Goal: Task Accomplishment & Management: Use online tool/utility

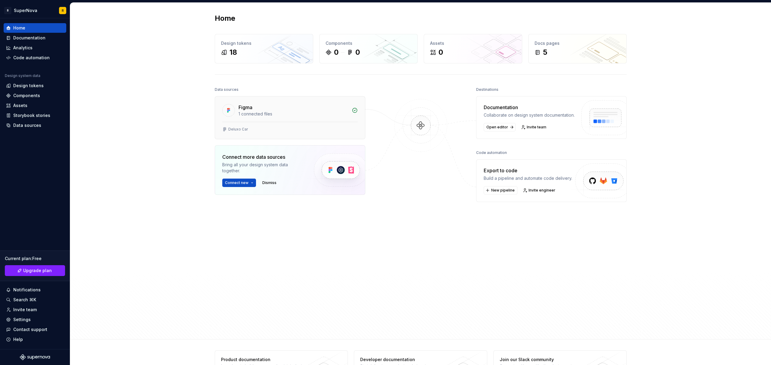
click at [335, 116] on div "1 connected files" at bounding box center [293, 114] width 110 height 6
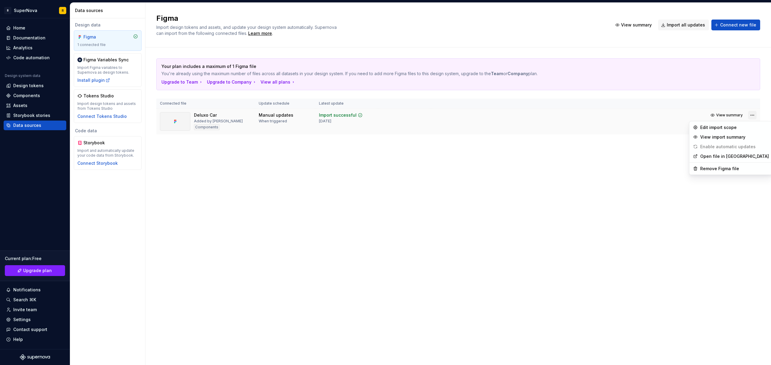
click at [753, 116] on html "B SuperNova R Home Documentation Analytics Code automation Design system data D…" at bounding box center [385, 182] width 771 height 365
click at [720, 169] on div "Remove Figma file" at bounding box center [734, 169] width 69 height 6
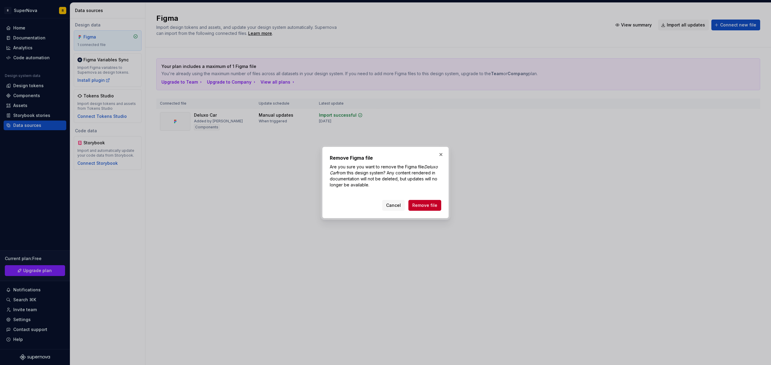
click at [426, 199] on div "Cancel Remove file" at bounding box center [385, 204] width 111 height 13
click at [426, 209] on button "Remove file" at bounding box center [424, 205] width 33 height 11
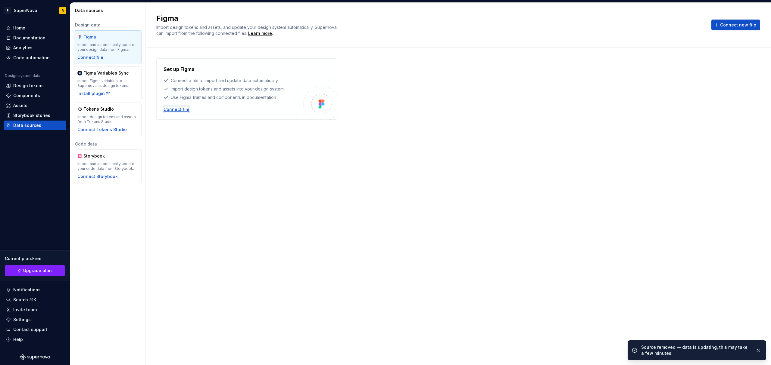
click at [176, 110] on div "Connect file" at bounding box center [176, 110] width 26 height 6
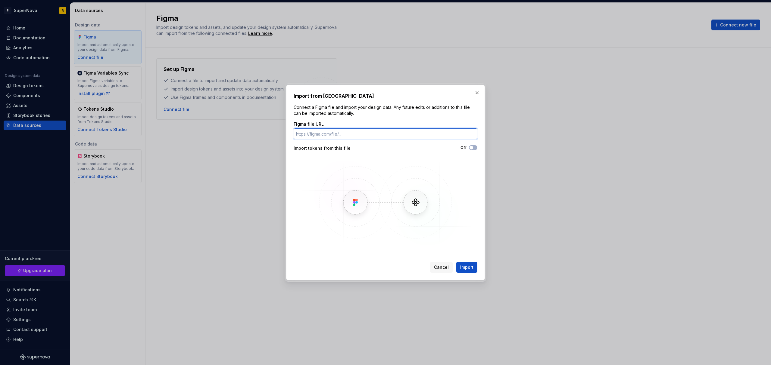
click at [358, 132] on input "Figma file URL" at bounding box center [385, 134] width 184 height 11
paste input "https://www.figma.com/design/uw398UuPviaK0BrFZLUj23/Effizen---Task---Project-Ma…"
type input "https://www.figma.com/design/uw398UuPviaK0BrFZLUj23/Effizen---Task---Project-Ma…"
click at [476, 148] on button "Off" at bounding box center [473, 147] width 8 height 5
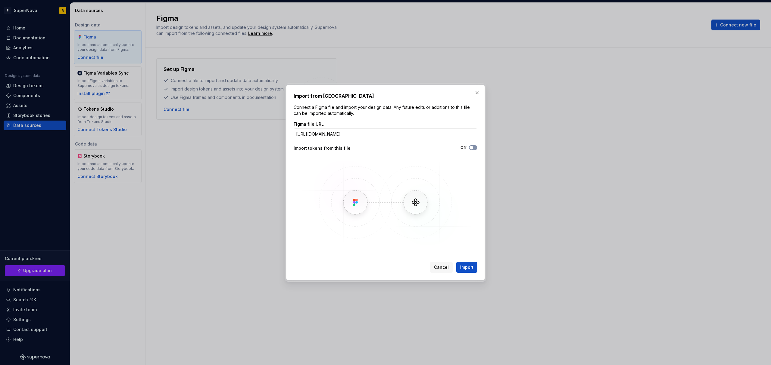
scroll to position [0, 0]
click at [467, 264] on button "Import" at bounding box center [466, 267] width 21 height 11
click at [374, 100] on div "Import from Figma Connect a Figma file and import your design data. Any future …" at bounding box center [385, 182] width 184 height 181
click at [442, 268] on span "Cancel" at bounding box center [441, 268] width 15 height 6
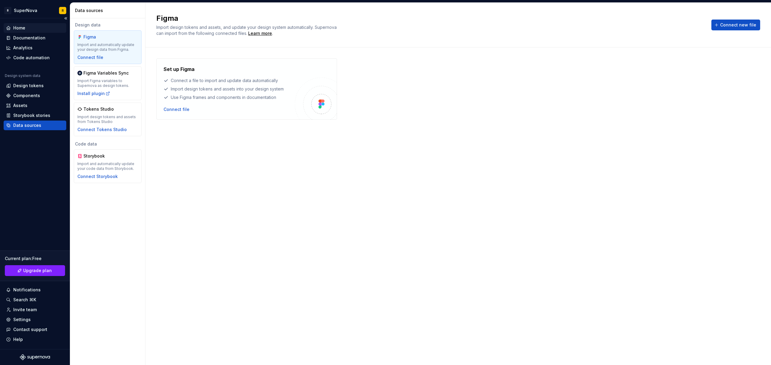
click at [27, 32] on div "Home" at bounding box center [35, 28] width 63 height 10
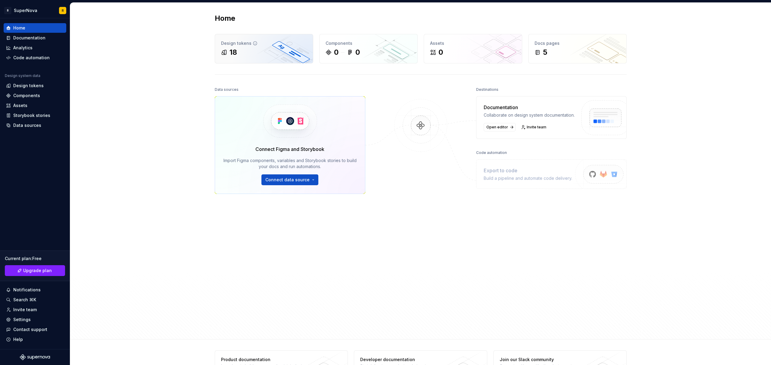
click at [247, 56] on div "18" at bounding box center [264, 53] width 86 height 10
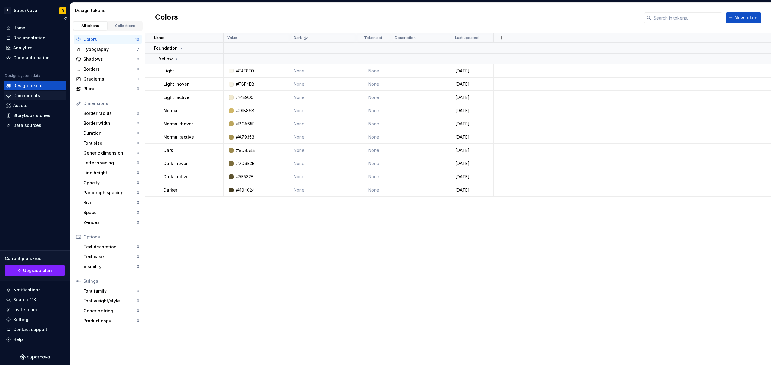
click at [20, 98] on div "Components" at bounding box center [26, 96] width 27 height 6
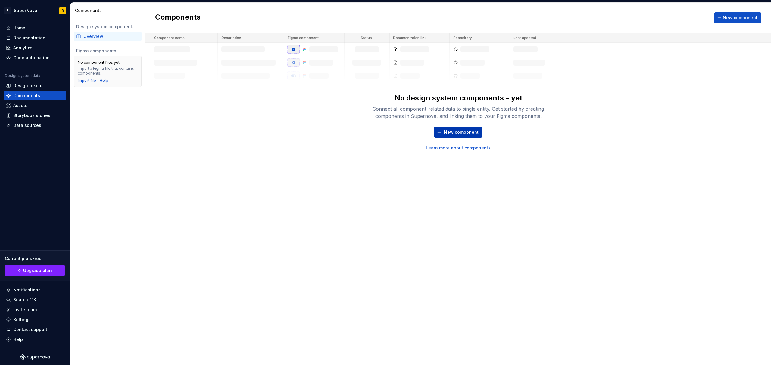
click at [451, 131] on span "New component" at bounding box center [461, 132] width 35 height 6
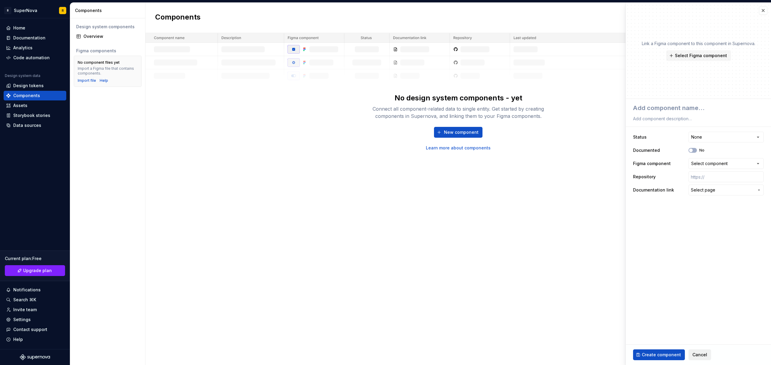
click at [700, 352] on span "Cancel" at bounding box center [699, 355] width 15 height 6
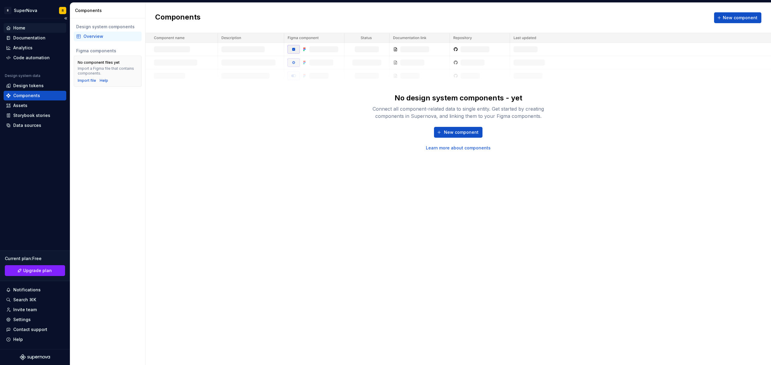
click at [26, 30] on div "Home" at bounding box center [35, 28] width 58 height 6
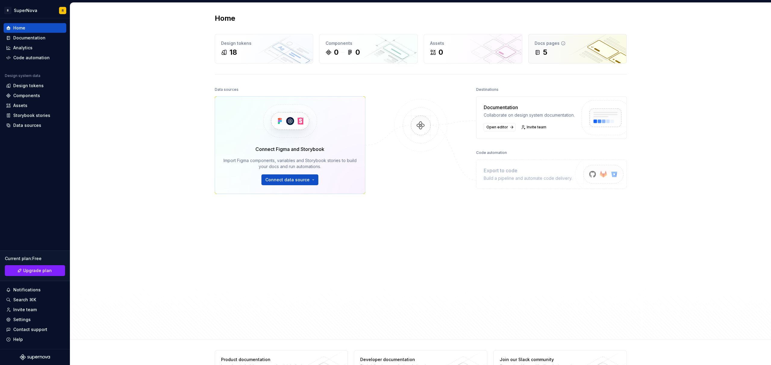
click at [546, 48] on div "5" at bounding box center [577, 53] width 86 height 10
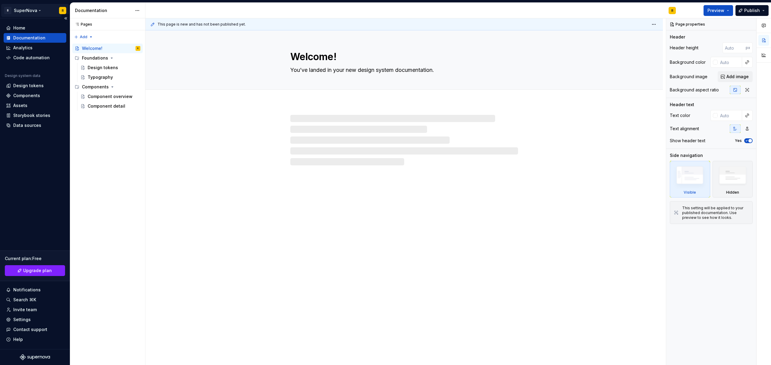
click at [8, 10] on html "B SuperNova R Home Documentation Analytics Code automation Design system data D…" at bounding box center [385, 182] width 771 height 365
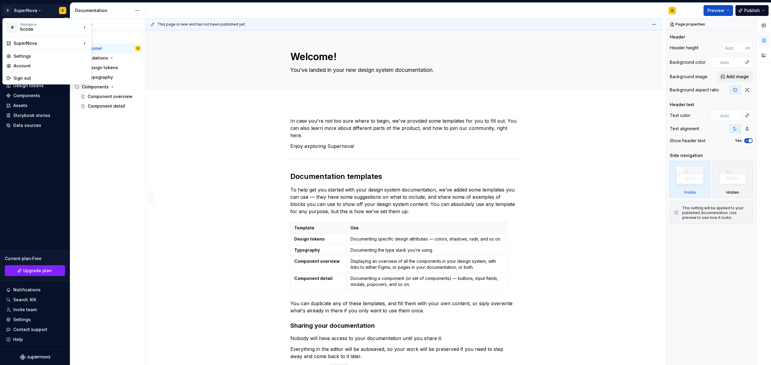
type textarea "*"
click at [11, 171] on html "B SuperNova R Home Documentation Analytics Code automation Design system data D…" at bounding box center [385, 182] width 771 height 365
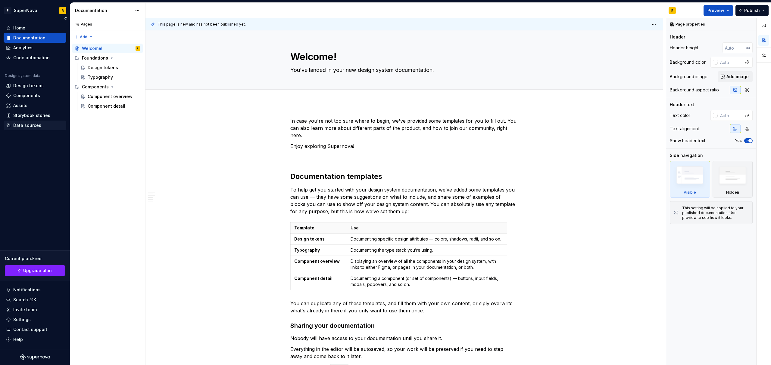
click at [22, 127] on div "Data sources" at bounding box center [27, 126] width 28 height 6
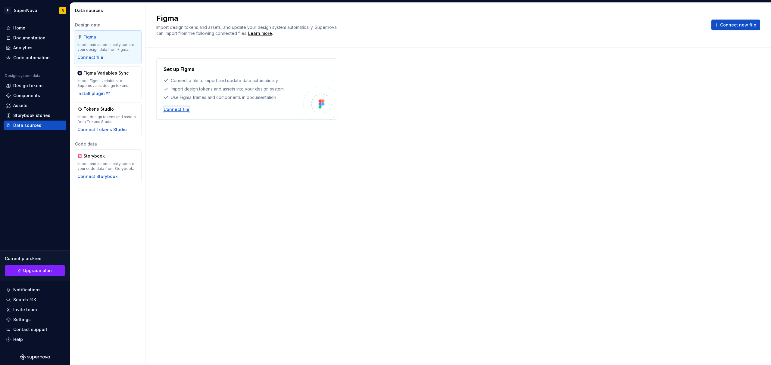
click at [183, 107] on div "Connect file" at bounding box center [176, 110] width 26 height 6
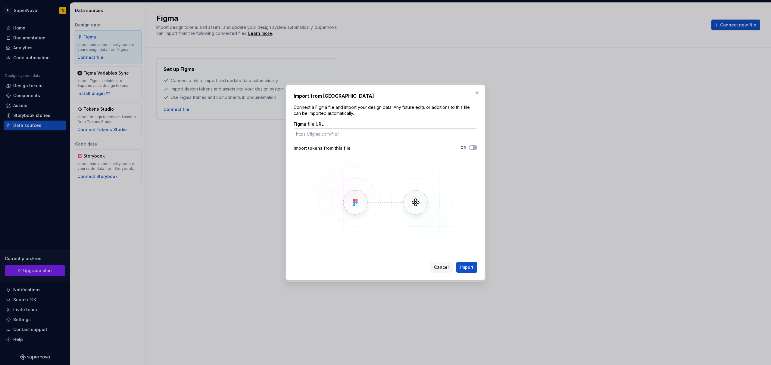
click at [358, 136] on input "Figma file URL" at bounding box center [385, 134] width 184 height 11
type input "R"
click at [477, 92] on button "button" at bounding box center [477, 92] width 8 height 8
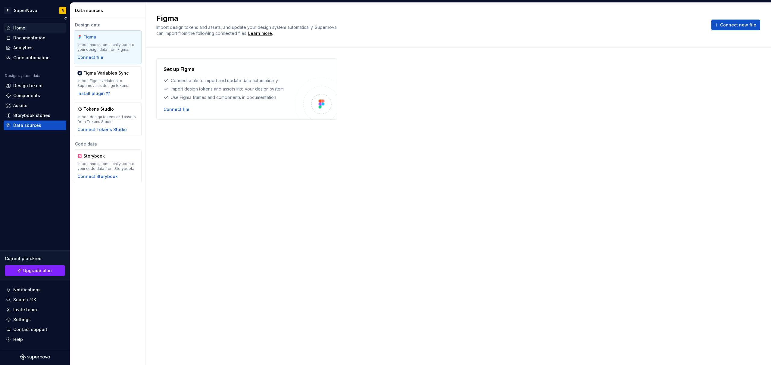
click at [25, 30] on div "Home" at bounding box center [35, 28] width 58 height 6
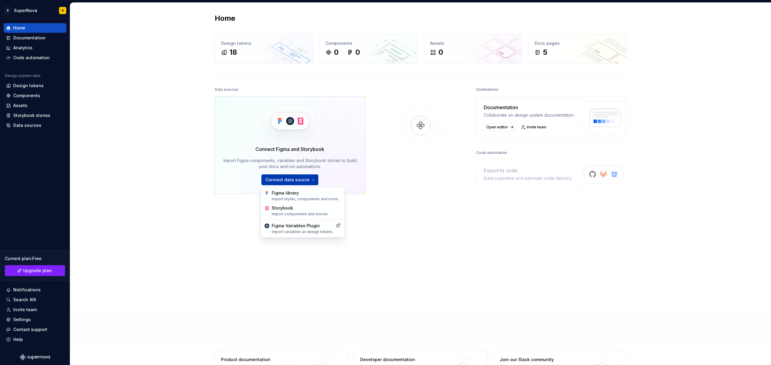
click at [297, 177] on html "B SuperNova R Home Documentation Analytics Code automation Design system data D…" at bounding box center [385, 182] width 771 height 365
click at [301, 195] on div "Figma library Import styles, components and icons." at bounding box center [306, 195] width 69 height 11
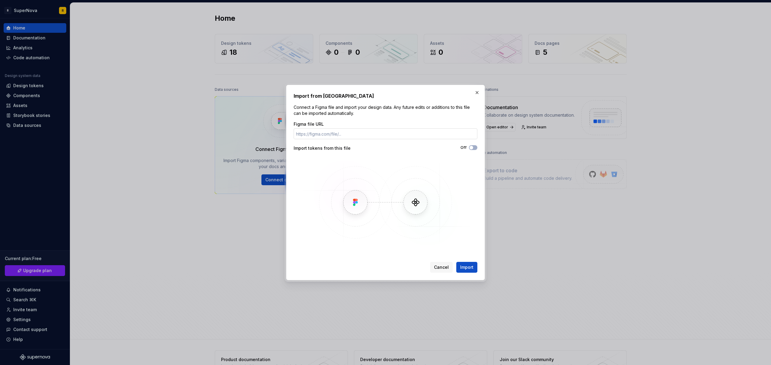
click at [343, 136] on input "Figma file URL" at bounding box center [385, 134] width 184 height 11
click at [315, 135] on input "Figma file URL" at bounding box center [385, 134] width 184 height 11
paste input "[URL][DOMAIN_NAME]"
type input "[URL][DOMAIN_NAME]"
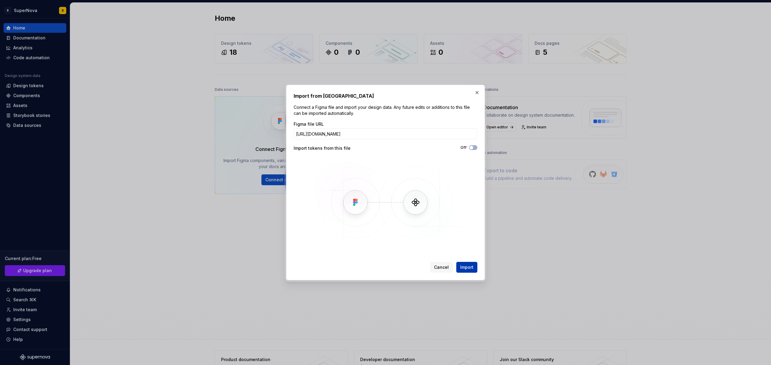
click at [467, 267] on span "Import" at bounding box center [466, 268] width 13 height 6
click at [441, 271] on button "Cancel" at bounding box center [441, 267] width 23 height 11
